Goal: Task Accomplishment & Management: Use online tool/utility

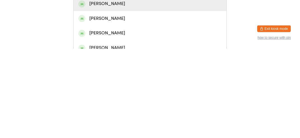
type input "[PERSON_NAME]"
click at [91, 97] on div "[PERSON_NAME]" at bounding box center [149, 93] width 143 height 8
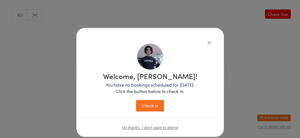
click at [154, 107] on button "Check in" at bounding box center [150, 105] width 28 height 11
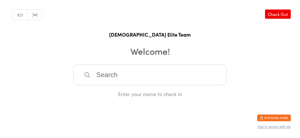
click at [144, 81] on input "search" at bounding box center [149, 75] width 153 height 21
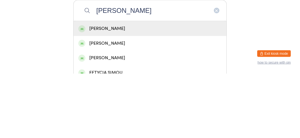
type input "[PERSON_NAME]"
click at [134, 100] on div "[PERSON_NAME]" at bounding box center [150, 93] width 153 height 15
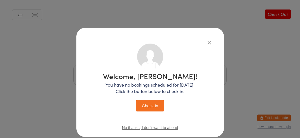
click at [152, 107] on button "Check in" at bounding box center [150, 105] width 28 height 11
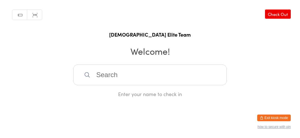
click at [149, 76] on input "search" at bounding box center [149, 75] width 153 height 21
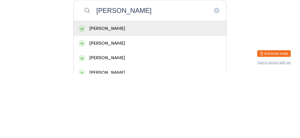
type input "[PERSON_NAME]"
click at [142, 97] on div "[PERSON_NAME]" at bounding box center [149, 93] width 143 height 8
